Goal: Find specific fact: Find specific fact

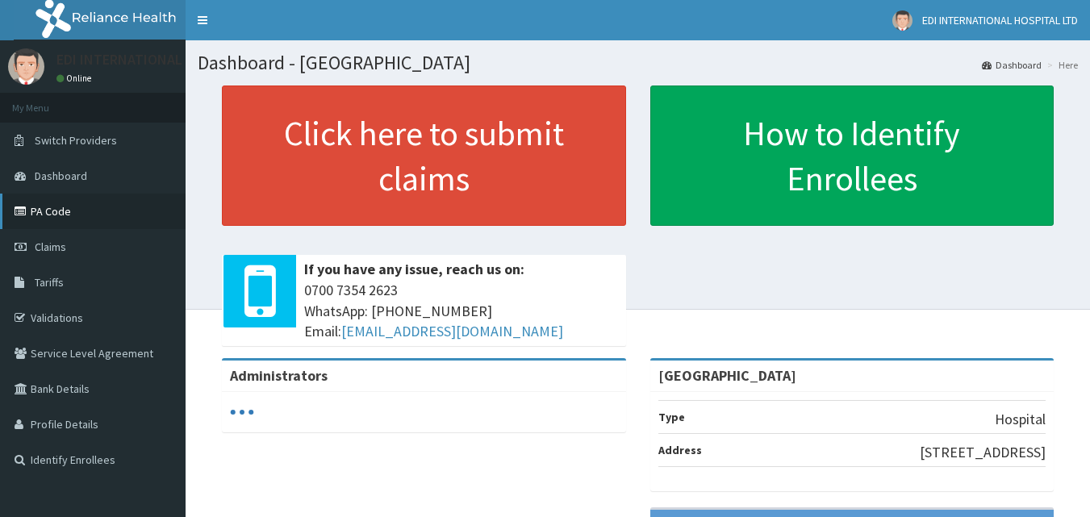
click at [63, 215] on link "PA Code" at bounding box center [92, 211] width 185 height 35
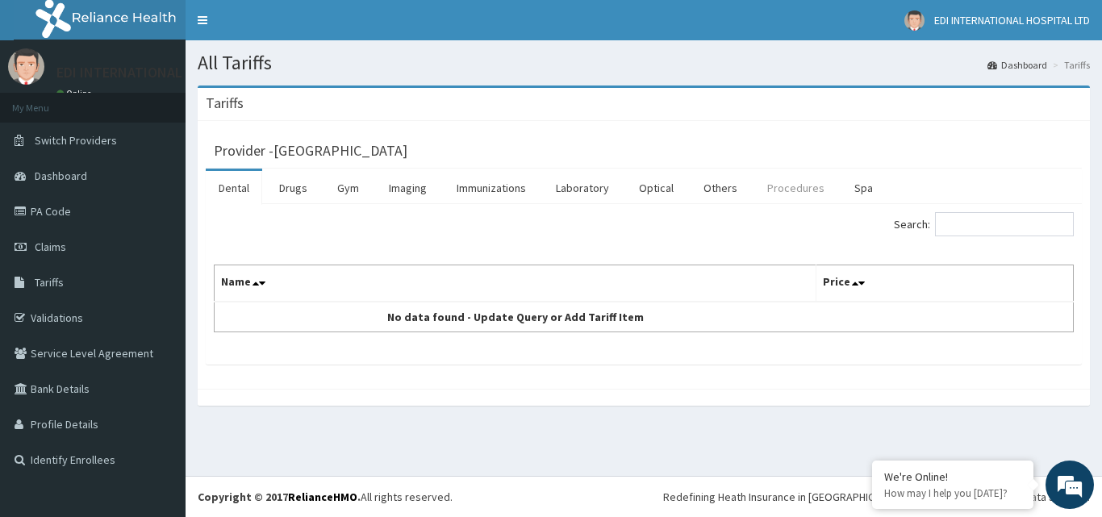
click at [773, 180] on link "Procedures" at bounding box center [795, 188] width 83 height 34
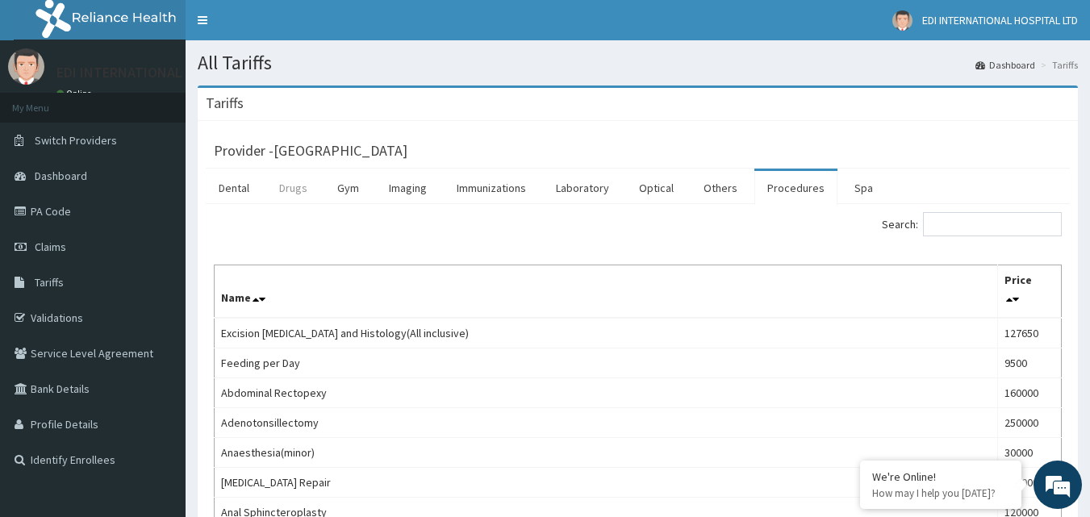
click at [274, 188] on link "Drugs" at bounding box center [293, 188] width 54 height 34
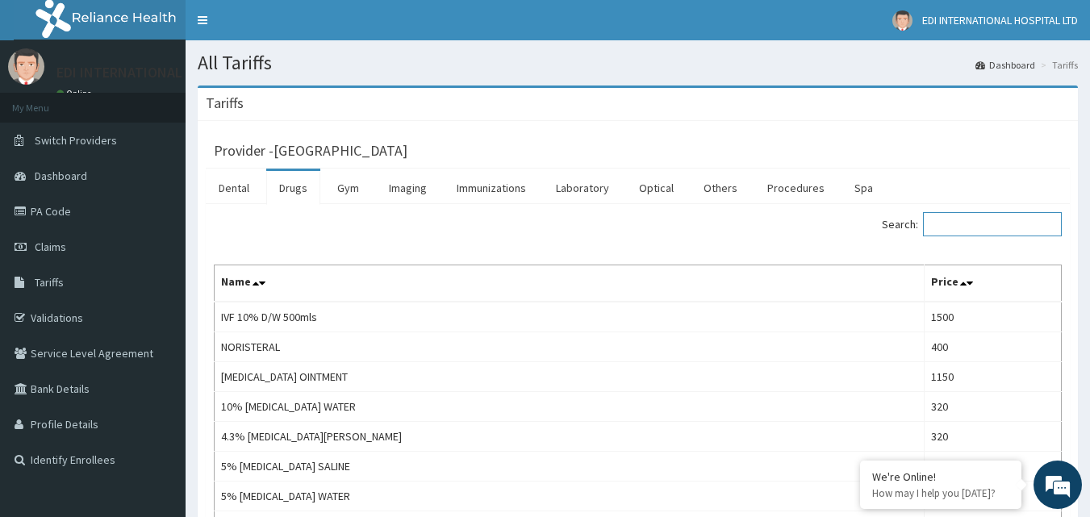
click at [985, 228] on input "Search:" at bounding box center [992, 224] width 139 height 24
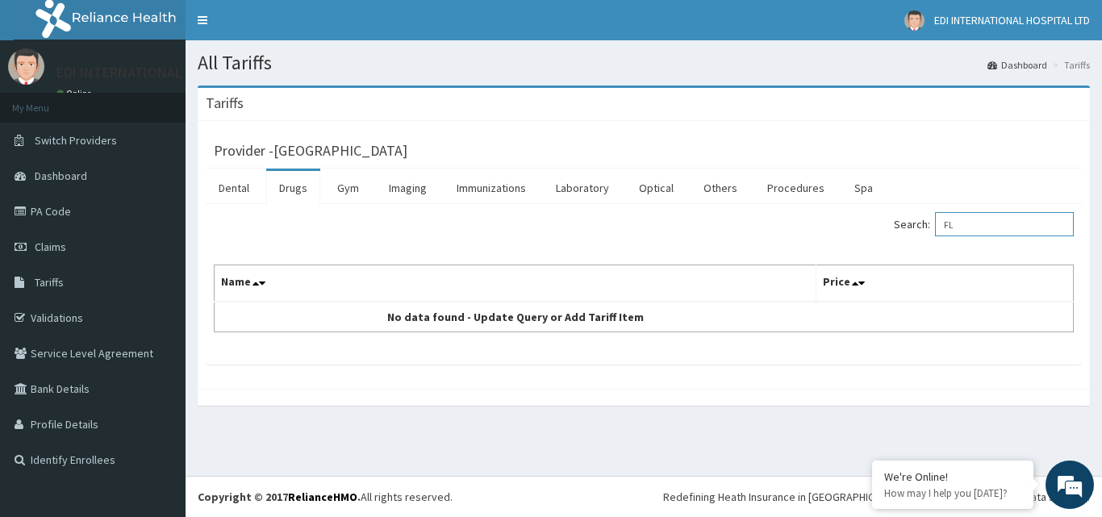
type input "F"
type input "FLOWEL"
